Goal: Task Accomplishment & Management: Complete application form

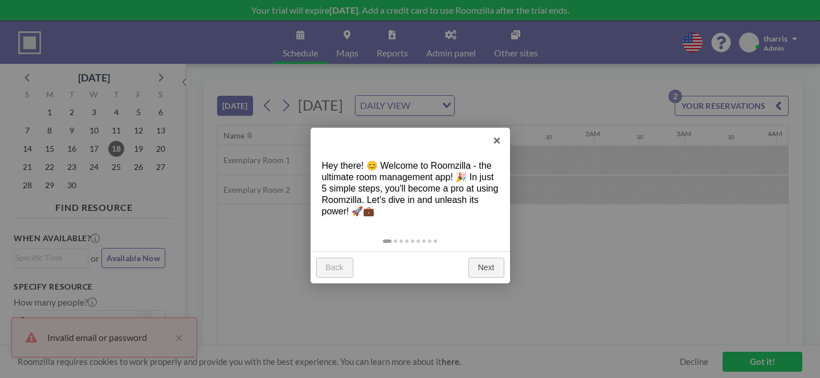
scroll to position [0, 1259]
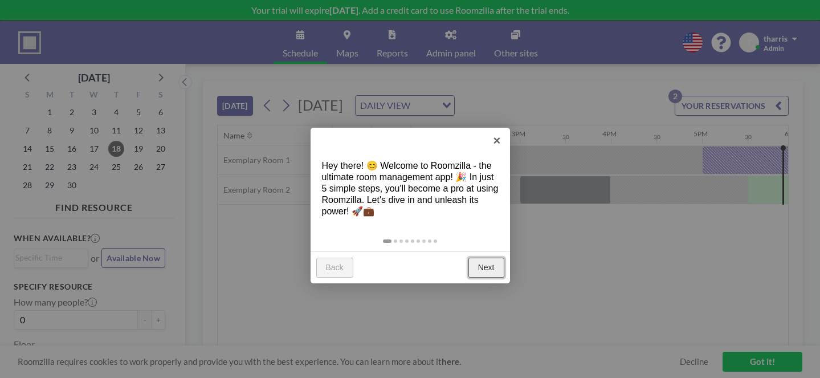
click at [488, 258] on link "Next" at bounding box center [486, 268] width 36 height 21
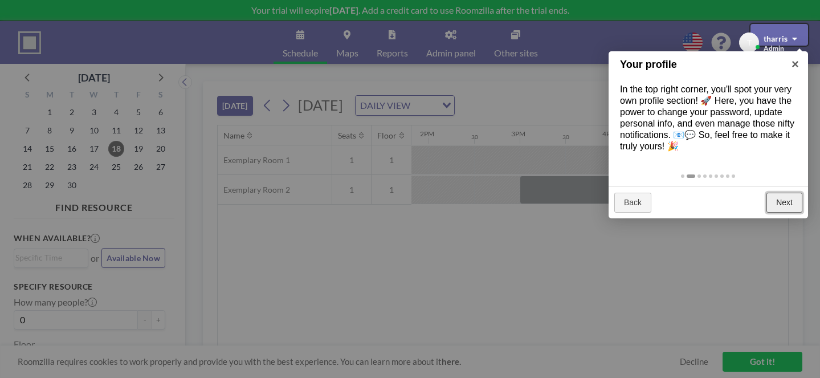
click at [779, 193] on link "Next" at bounding box center [784, 203] width 36 height 21
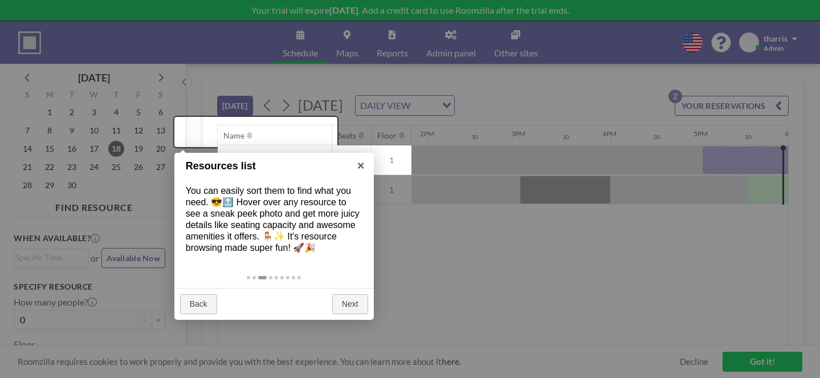
click at [346, 294] on div at bounding box center [410, 189] width 820 height 378
click at [349, 294] on link "Next" at bounding box center [350, 304] width 36 height 21
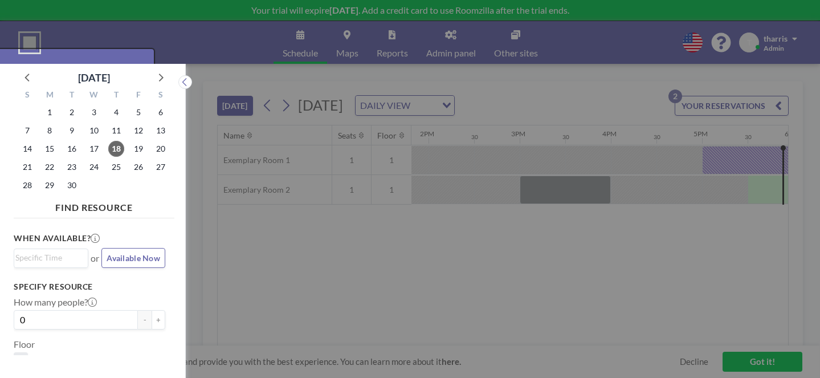
scroll to position [3, 0]
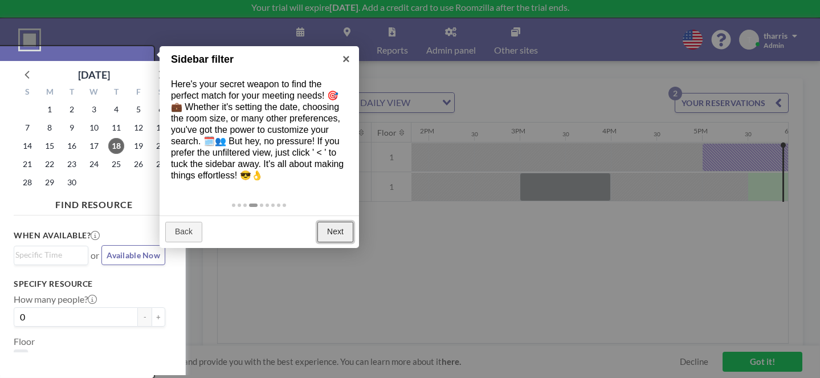
click at [340, 222] on link "Next" at bounding box center [335, 232] width 36 height 21
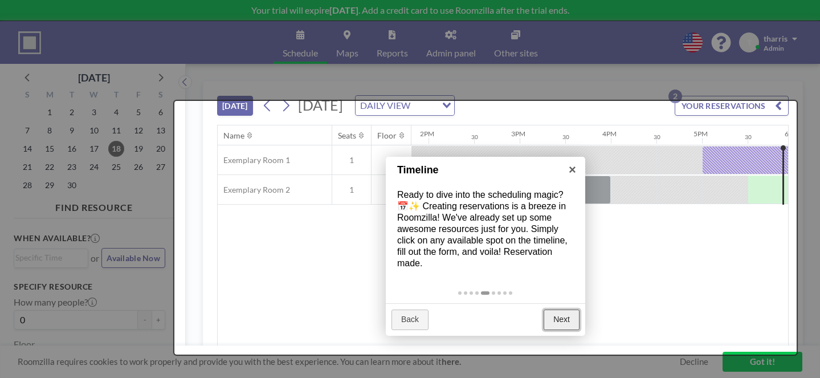
click at [572, 309] on link "Next" at bounding box center [562, 319] width 36 height 21
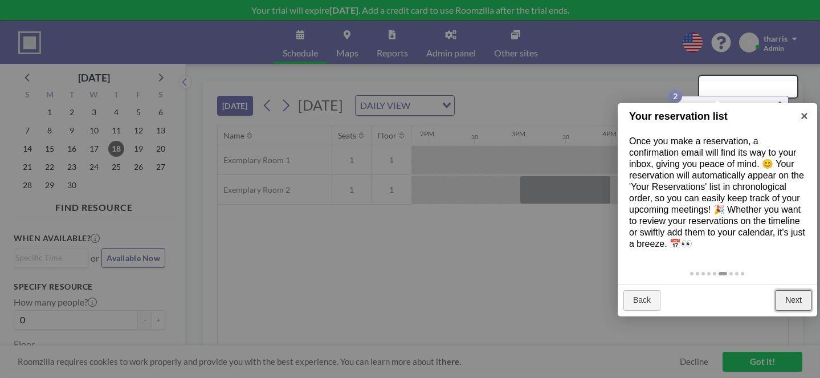
click at [799, 290] on link "Next" at bounding box center [793, 300] width 36 height 21
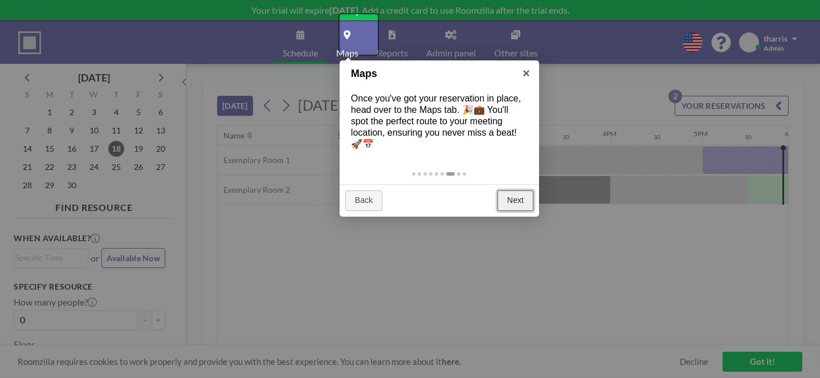
click at [518, 190] on link "Next" at bounding box center [515, 200] width 36 height 21
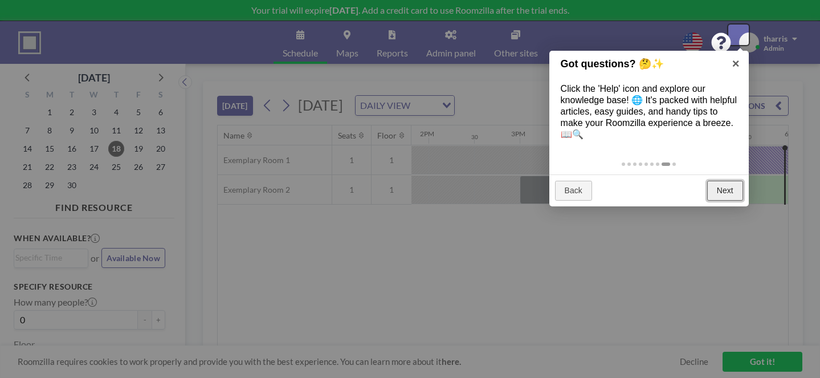
click at [722, 181] on link "Next" at bounding box center [725, 191] width 36 height 21
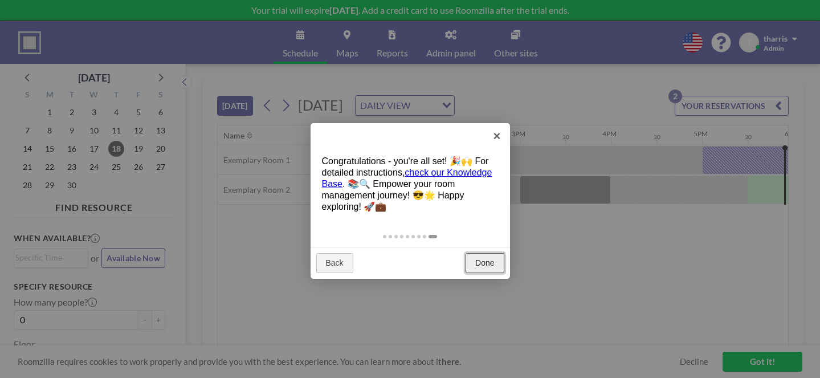
click at [484, 253] on link "Done" at bounding box center [485, 263] width 38 height 21
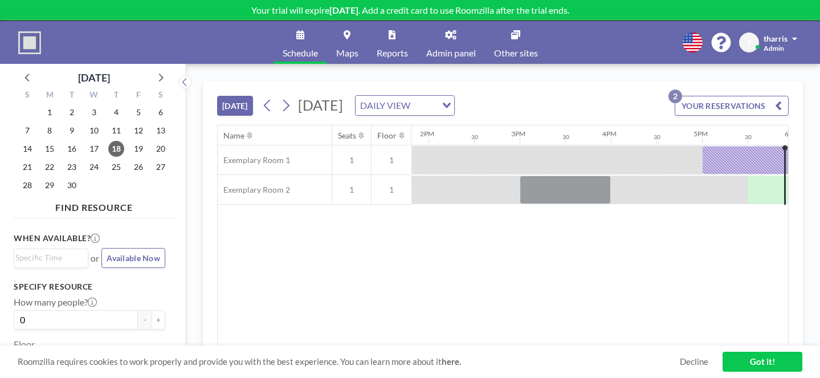
click at [445, 35] on link "Admin panel" at bounding box center [451, 42] width 68 height 43
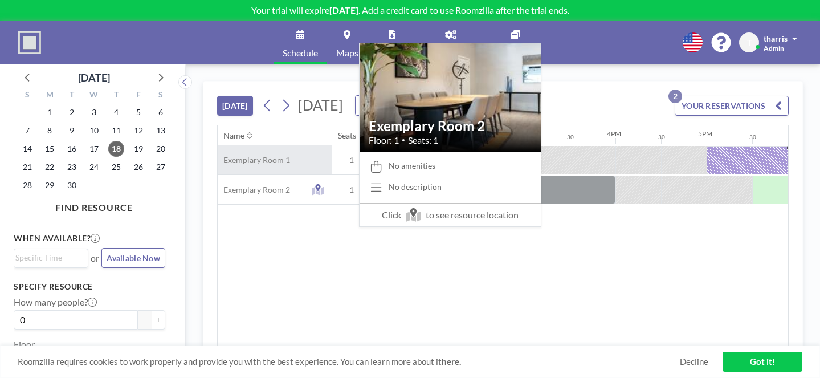
scroll to position [0, 1259]
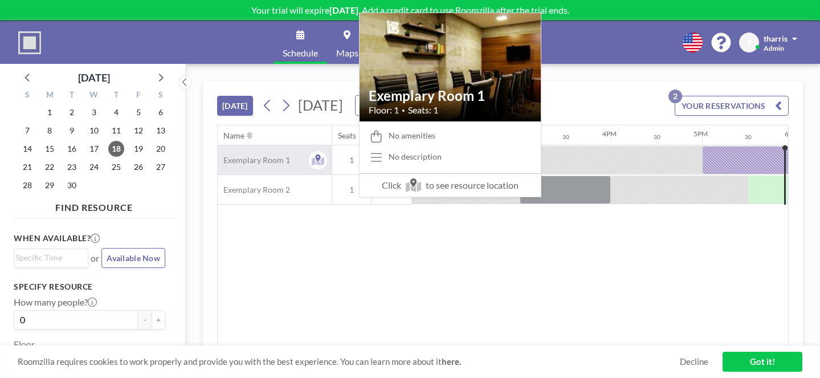
click at [231, 155] on span "Exemplary Room 1" at bounding box center [254, 160] width 72 height 10
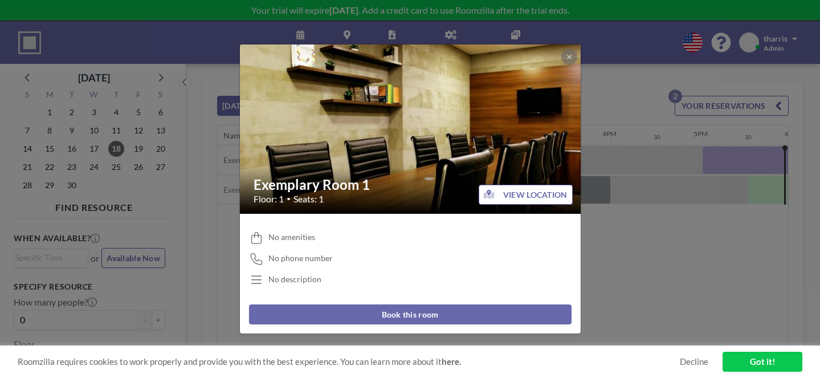
click at [602, 215] on div "Exemplary Room 1 Floor: 1 • Seats: 1 VIEW LOCATION No amenities No phone number…" at bounding box center [410, 189] width 820 height 378
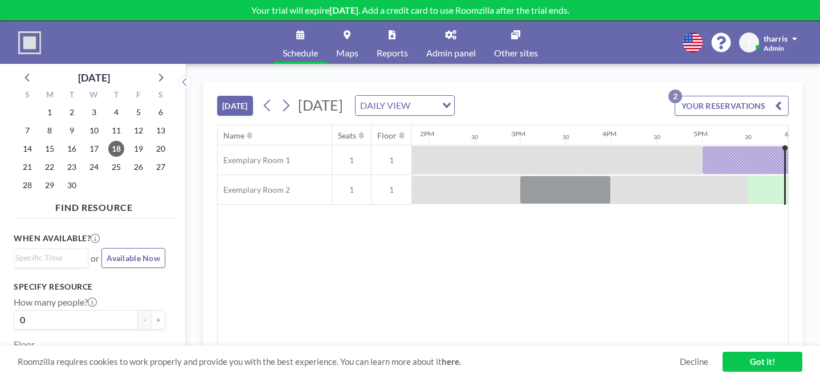
click at [724, 96] on button "YOUR RESERVATIONS 2" at bounding box center [732, 106] width 114 height 20
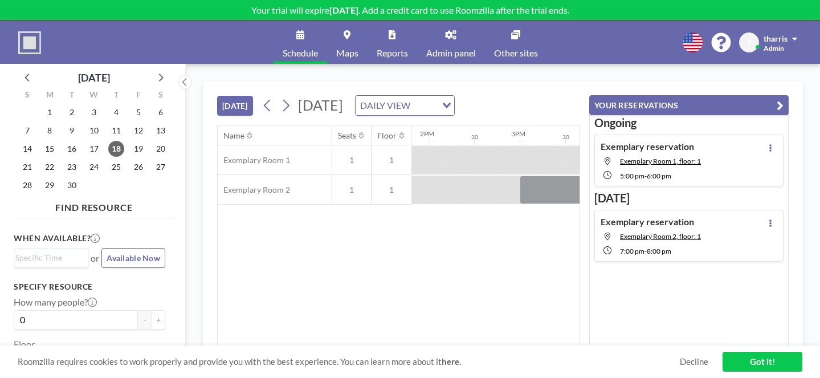
click at [783, 99] on icon "button" at bounding box center [780, 106] width 7 height 14
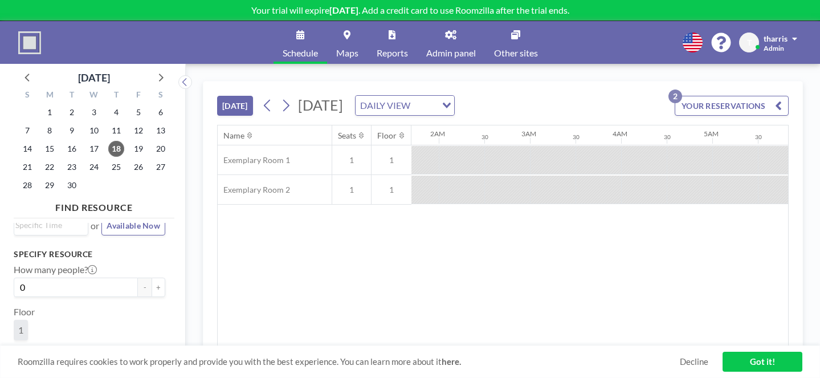
scroll to position [0, 0]
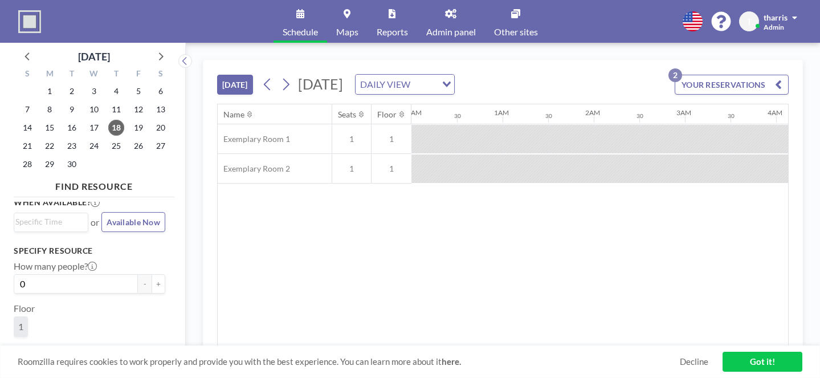
click at [499, 27] on span "Other sites" at bounding box center [516, 31] width 44 height 9
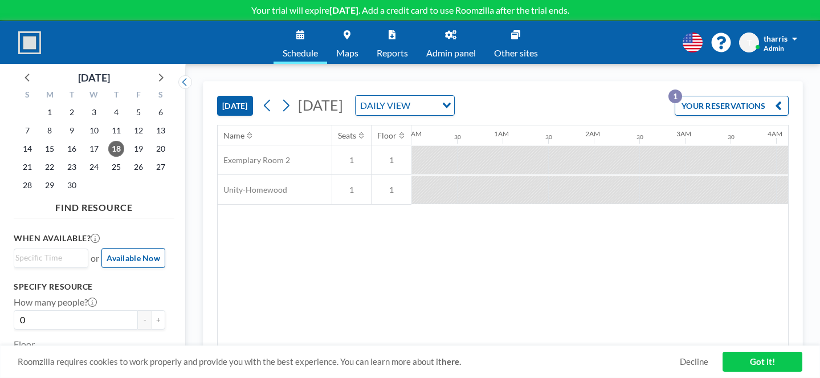
click at [720, 96] on button "YOUR RESERVATIONS 1" at bounding box center [732, 106] width 114 height 20
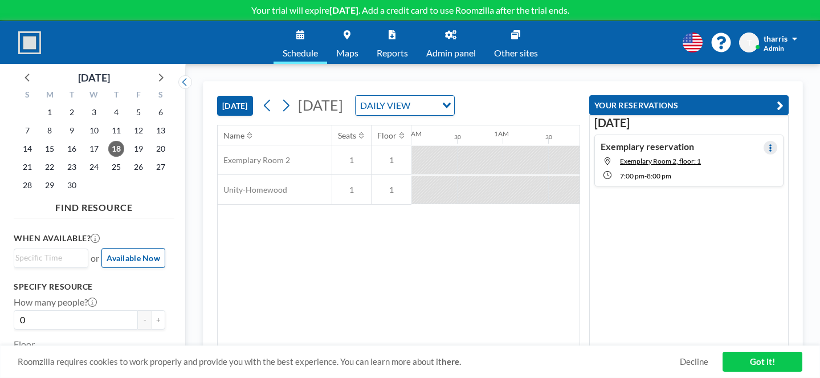
click at [771, 144] on icon at bounding box center [770, 147] width 2 height 7
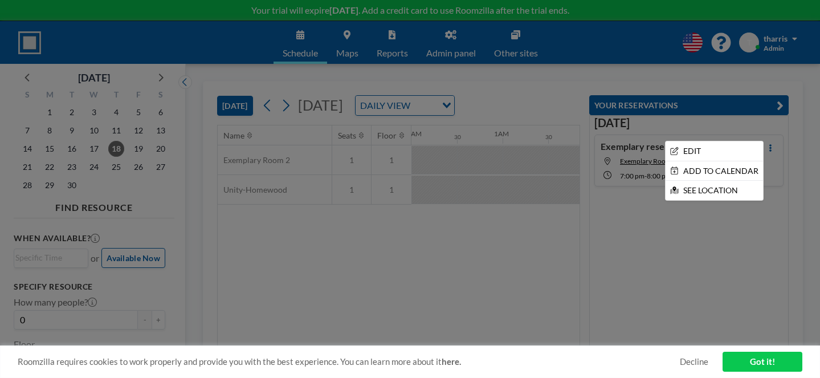
click at [539, 230] on div at bounding box center [410, 189] width 820 height 378
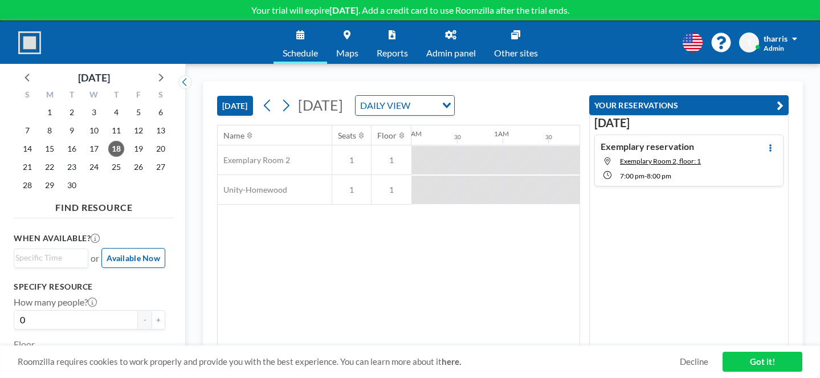
click at [663, 64] on div "TODAY Thursday, September 18, 2025 DAILY VIEW Loading... Name Seats Floor 12AM …" at bounding box center [503, 221] width 634 height 314
click at [789, 81] on div "YOUR RESERVATIONS Today Exemplary reservation Exemplary Room 2, floor: 1 7:00 P…" at bounding box center [684, 213] width 209 height 265
click at [451, 103] on icon "Search for option" at bounding box center [447, 106] width 8 height 6
click at [465, 117] on li "WEEKLY VIEW" at bounding box center [448, 121] width 90 height 17
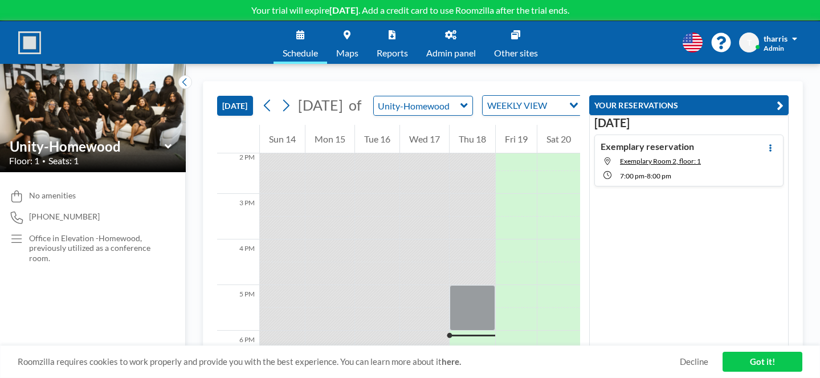
scroll to position [648, 0]
click at [412, 96] on input "text" at bounding box center [417, 105] width 87 height 19
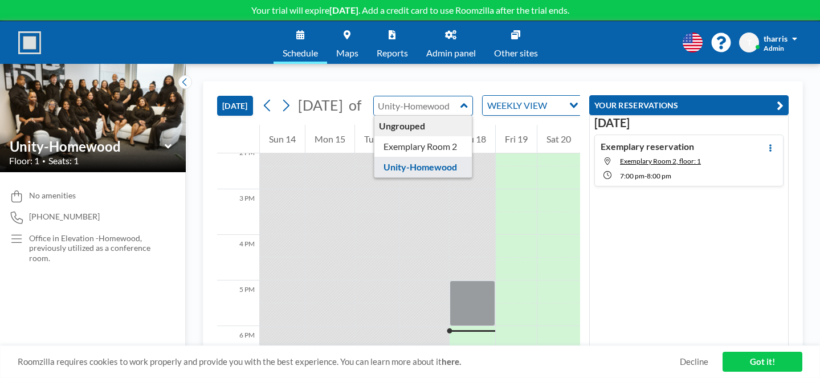
type input "Unity-Homewood"
click at [488, 64] on div "TODAY September 2025 of Unity-Homewood Ungrouped Exemplary Room 2 Unity-Homewoo…" at bounding box center [503, 221] width 634 height 314
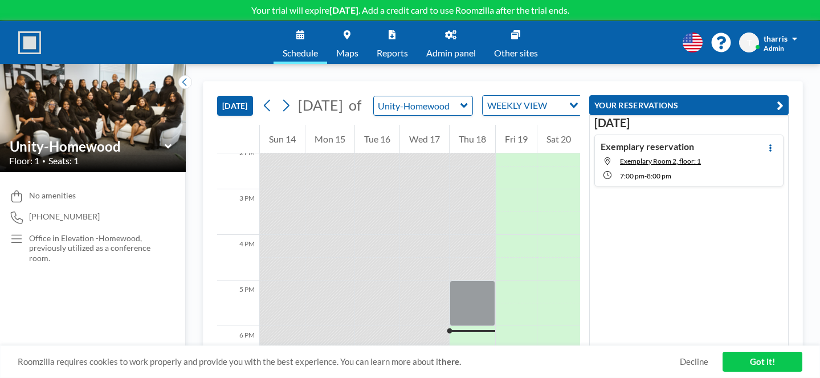
click at [447, 32] on link "Admin panel" at bounding box center [451, 42] width 68 height 43
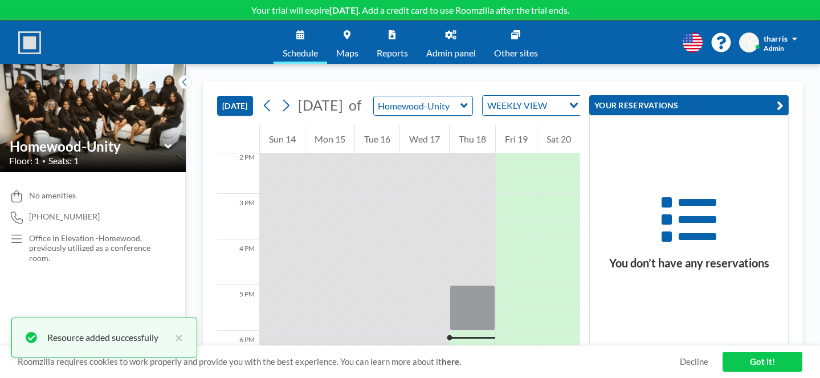
scroll to position [648, 0]
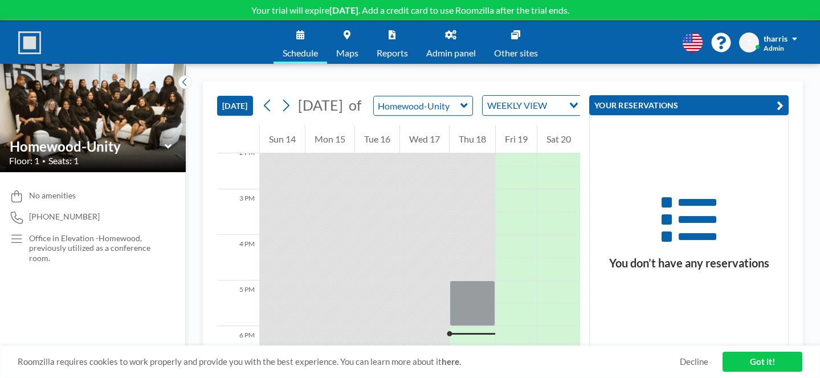
click at [453, 125] on div "Thu 18" at bounding box center [473, 139] width 46 height 28
click at [742, 360] on link "Got it!" at bounding box center [762, 362] width 80 height 20
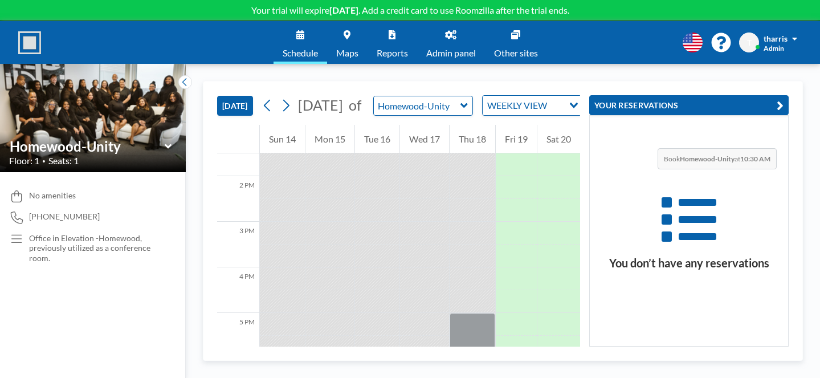
scroll to position [354, 0]
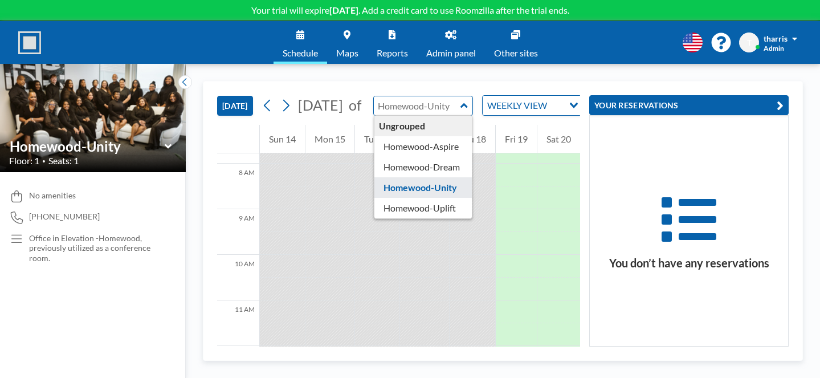
click at [439, 96] on input "text" at bounding box center [417, 105] width 87 height 19
type input "Homewood-Aspire"
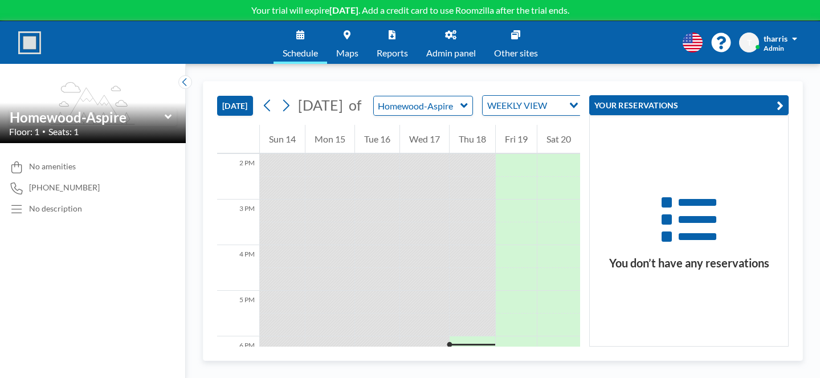
scroll to position [648, 0]
click at [280, 97] on icon at bounding box center [285, 105] width 11 height 17
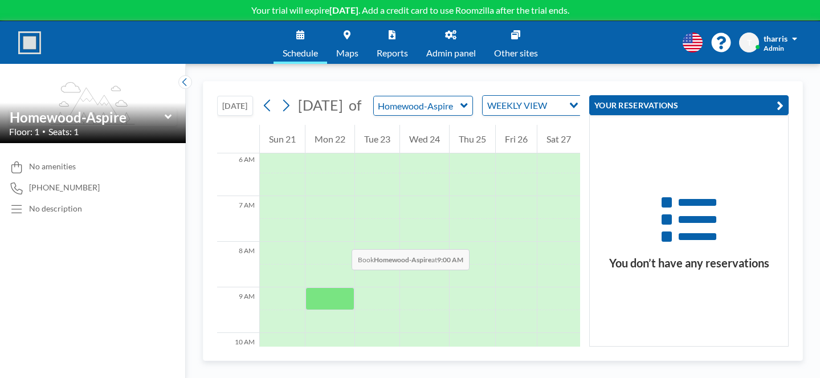
scroll to position [277, 0]
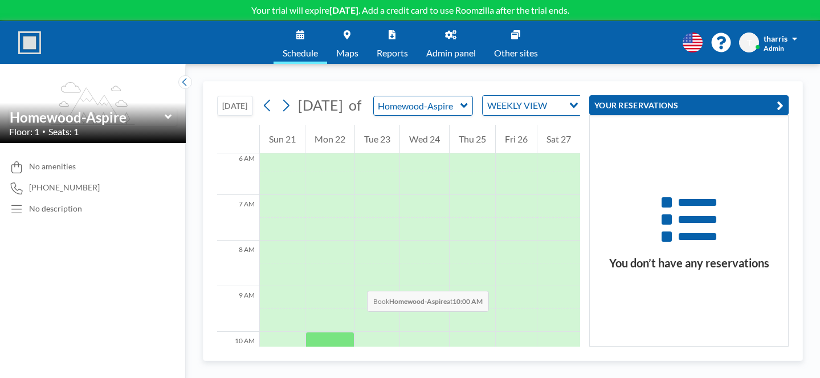
click at [305, 332] on div at bounding box center [329, 343] width 49 height 23
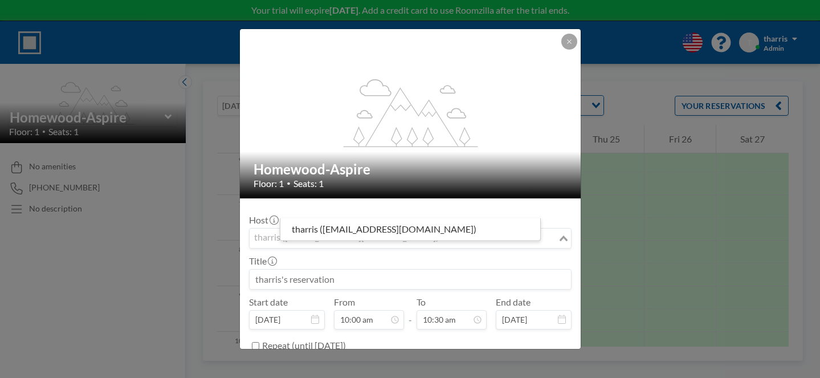
click at [422, 231] on input "Search for option" at bounding box center [404, 238] width 306 height 15
click at [423, 214] on div "Host tharris ([EMAIL_ADDRESS][DOMAIN_NAME]) Loading..." at bounding box center [410, 231] width 322 height 34
drag, startPoint x: 370, startPoint y: 241, endPoint x: 228, endPoint y: 242, distance: 141.3
click at [228, 242] on div "flex-grow: 1.2; Homewood-Aspire Floor: 1 • Seats: 1 Host tharris ([EMAIL_ADDRES…" at bounding box center [410, 189] width 820 height 378
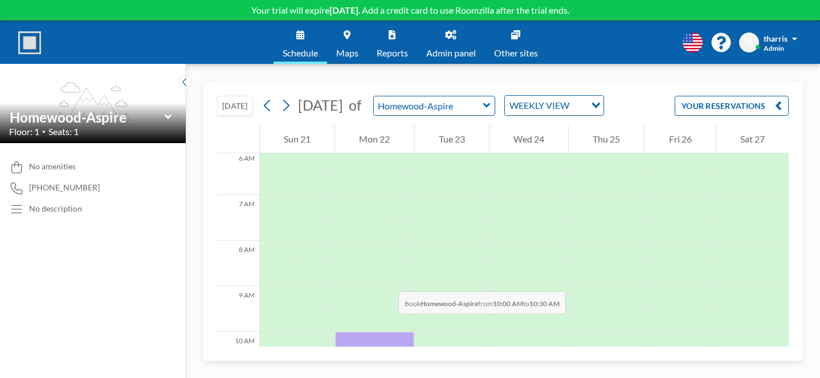
click at [335, 332] on div at bounding box center [374, 343] width 79 height 23
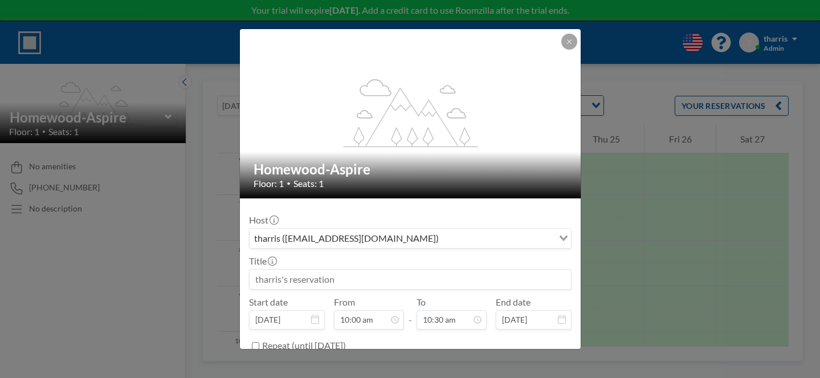
click at [374, 270] on input at bounding box center [410, 279] width 321 height 19
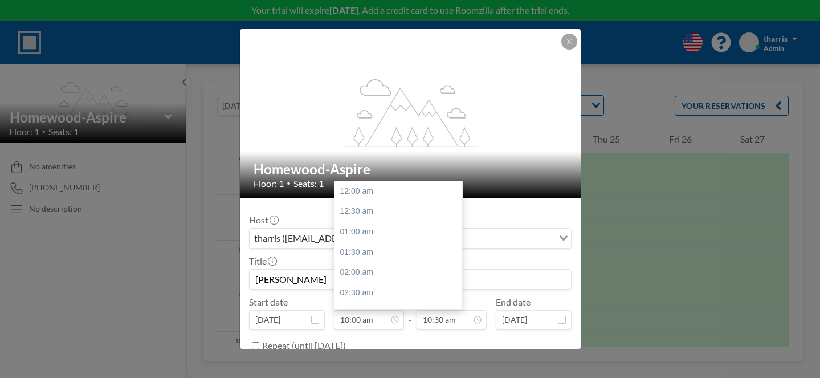
scroll to position [364, 0]
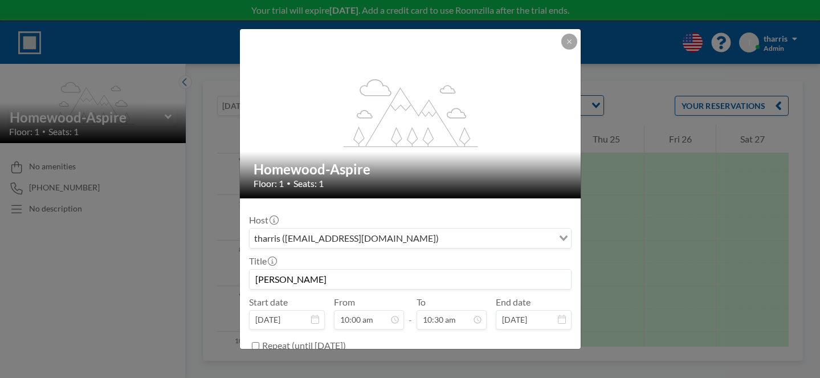
type input "[PERSON_NAME]"
click at [259, 342] on input "Repeat (until [DATE])" at bounding box center [255, 345] width 7 height 7
checkbox input "true"
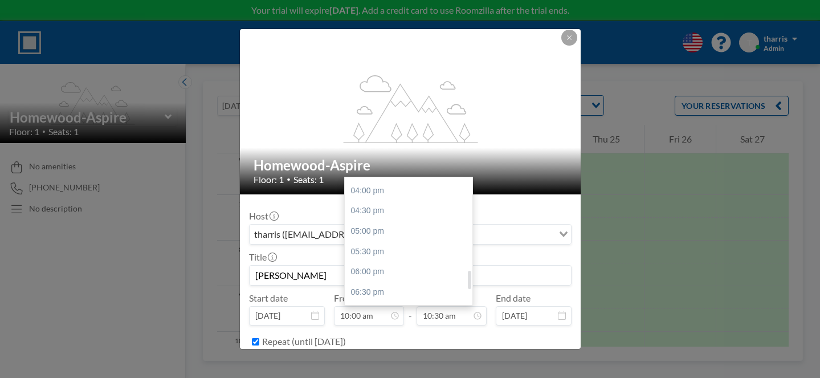
scroll to position [643, 0]
click at [401, 264] on div "06:00 pm" at bounding box center [409, 274] width 128 height 21
type input "06:00 pm"
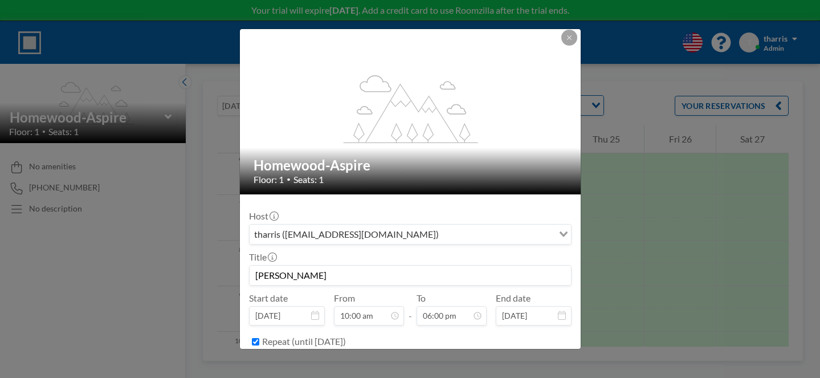
scroll to position [655, 0]
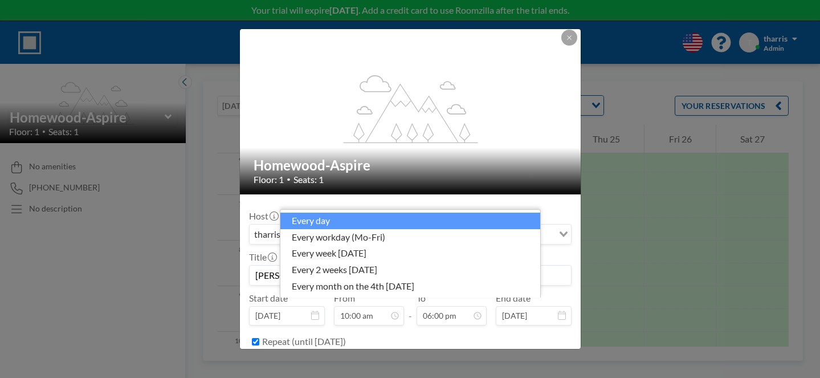
click at [488, 356] on div "every day Loading..." at bounding box center [410, 365] width 321 height 19
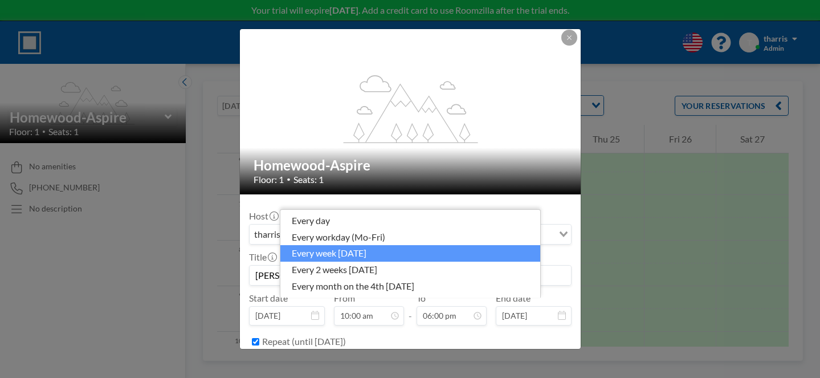
click at [443, 260] on li "every week [DATE]" at bounding box center [410, 253] width 260 height 17
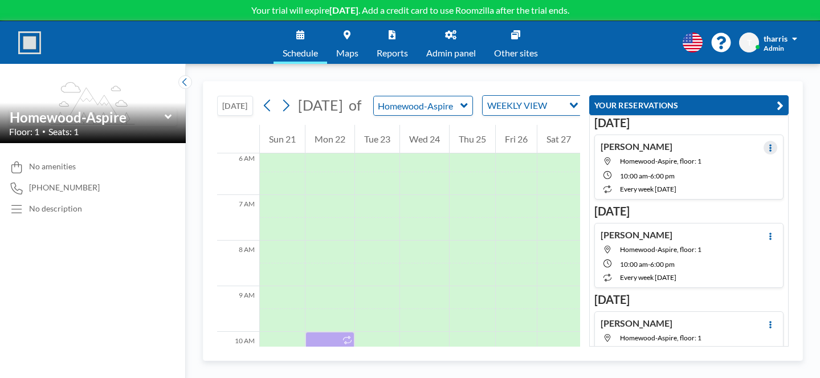
click at [773, 144] on icon at bounding box center [770, 147] width 5 height 7
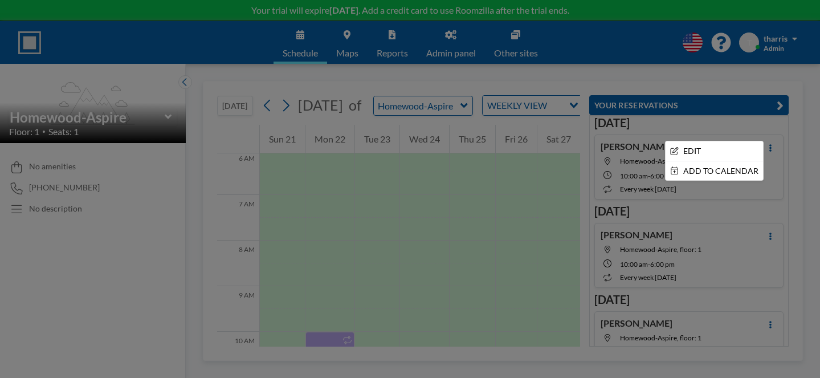
click at [603, 68] on div at bounding box center [410, 189] width 820 height 378
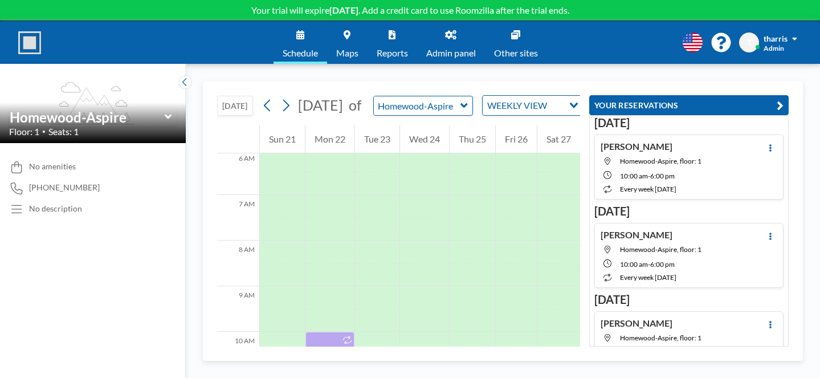
click at [398, 32] on link "Reports" at bounding box center [393, 42] width 50 height 43
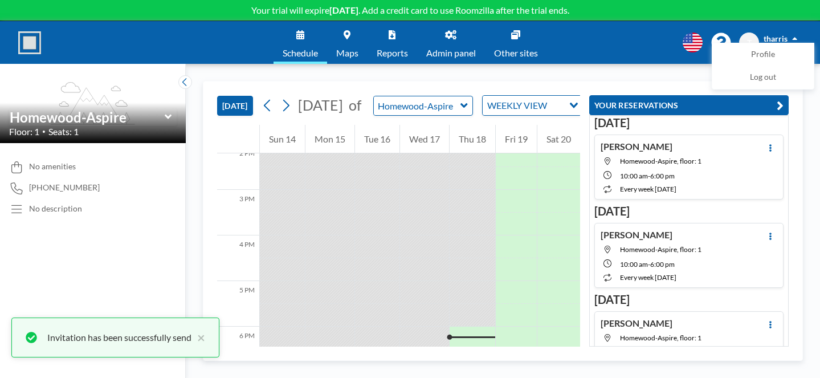
scroll to position [648, 0]
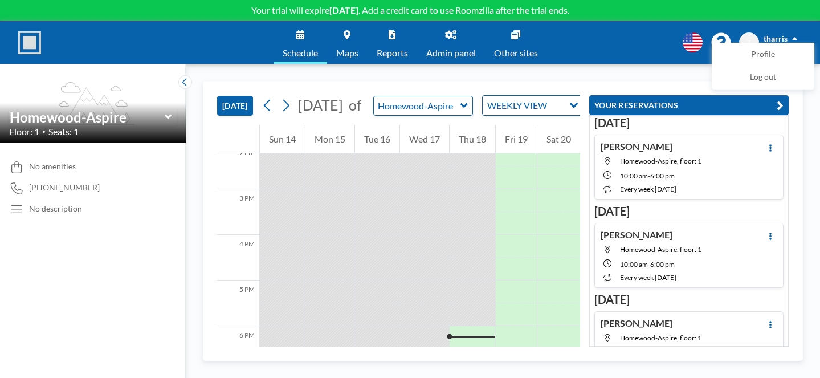
click at [672, 141] on h4 "[PERSON_NAME]" at bounding box center [637, 146] width 72 height 11
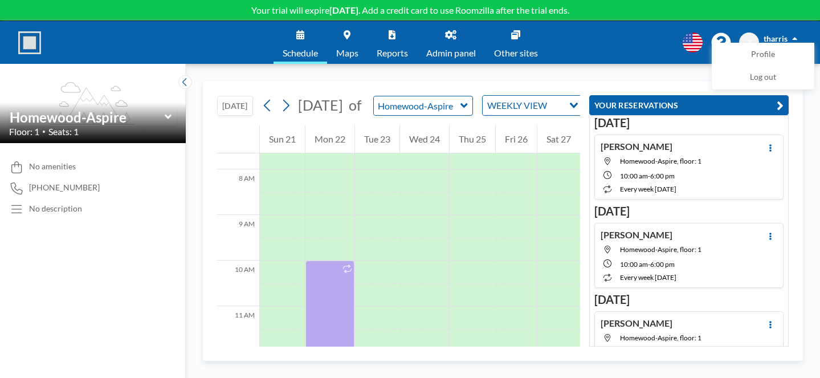
scroll to position [352, 0]
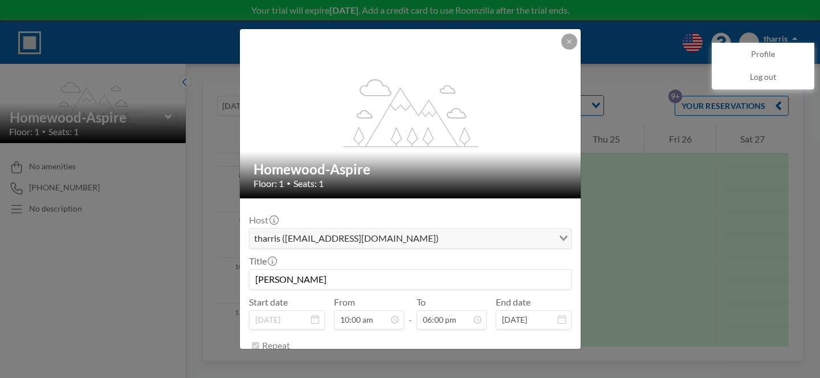
click at [368, 231] on span "tharris ([EMAIL_ADDRESS][DOMAIN_NAME])" at bounding box center [346, 238] width 189 height 15
click at [419, 228] on div "tharris ([EMAIL_ADDRESS][DOMAIN_NAME])" at bounding box center [402, 236] width 304 height 17
click at [432, 270] on input "[PERSON_NAME]" at bounding box center [410, 279] width 321 height 19
click at [561, 41] on button at bounding box center [569, 42] width 16 height 16
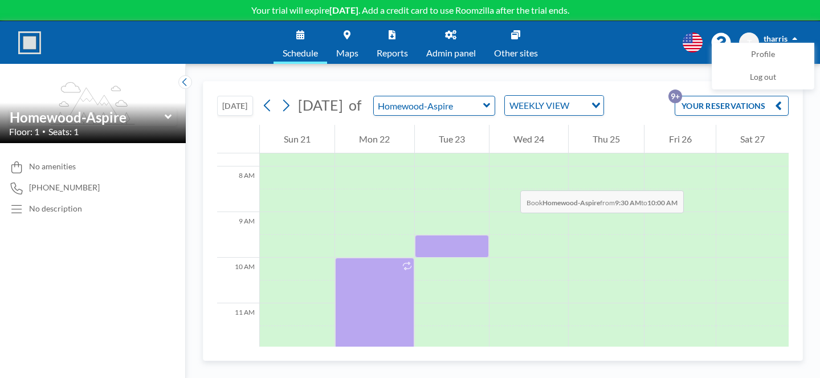
click at [415, 235] on div at bounding box center [452, 246] width 74 height 23
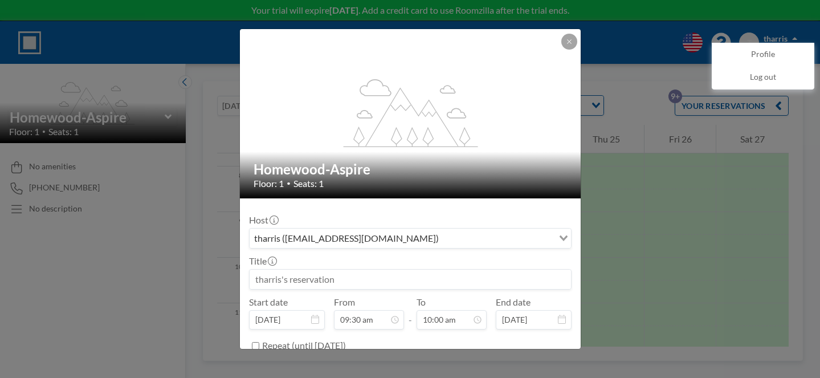
click at [442, 231] on input "Search for option" at bounding box center [497, 238] width 110 height 15
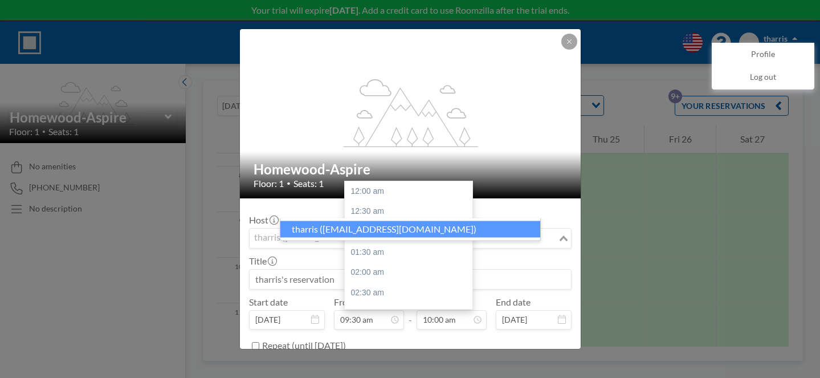
scroll to position [364, 0]
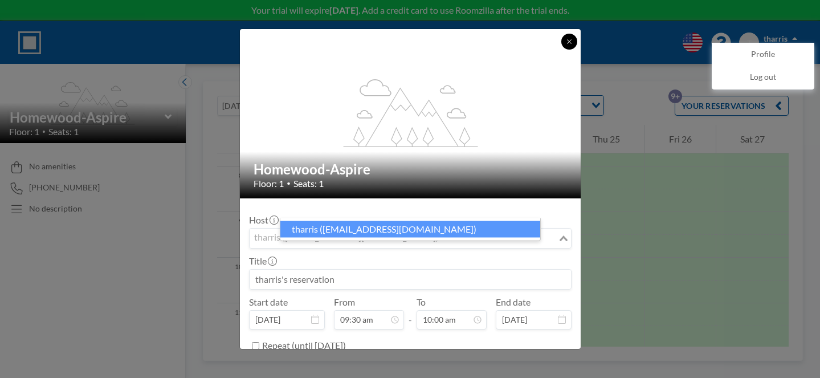
click at [561, 44] on button at bounding box center [569, 42] width 16 height 16
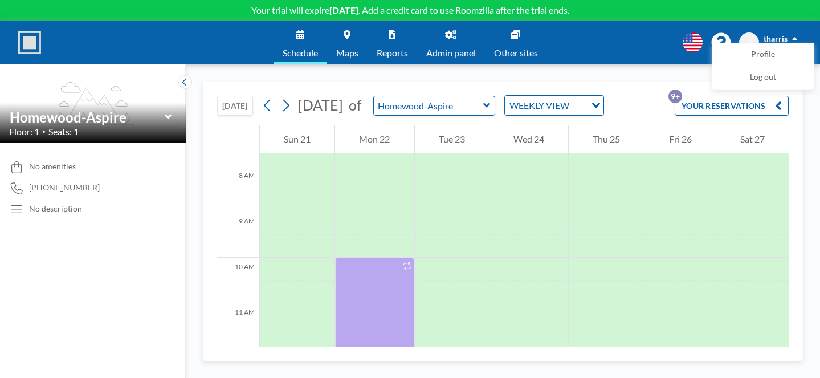
click at [492, 34] on link "Other sites" at bounding box center [516, 42] width 62 height 43
